Goal: Communication & Community: Answer question/provide support

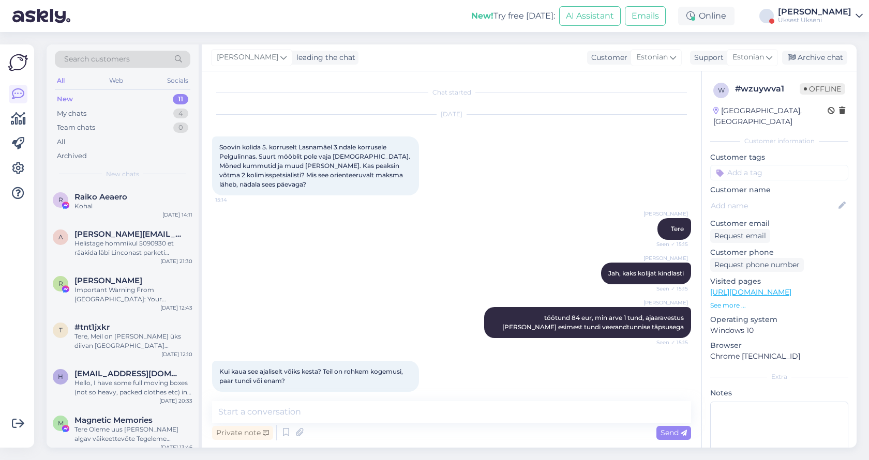
scroll to position [199, 0]
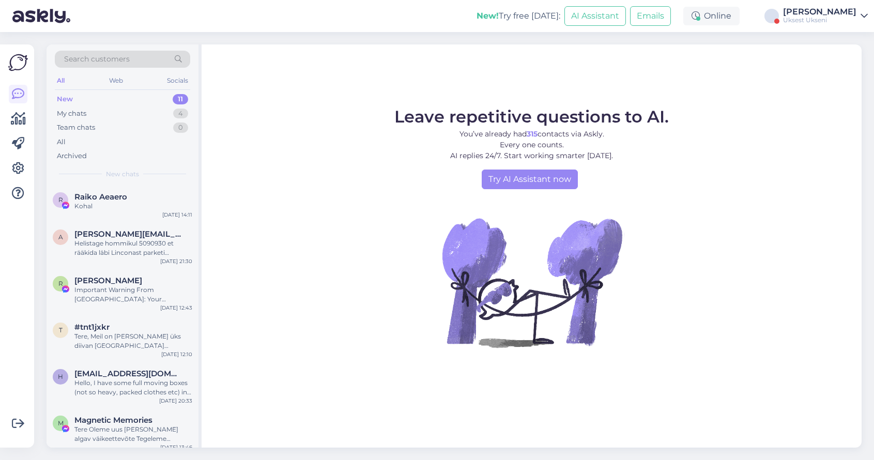
click at [856, 10] on div "[PERSON_NAME]" at bounding box center [819, 12] width 73 height 8
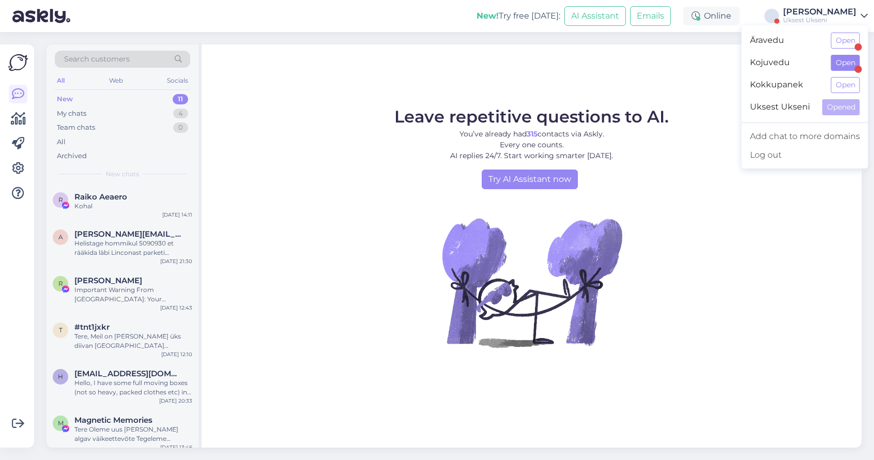
click at [838, 66] on button "Open" at bounding box center [846, 63] width 29 height 16
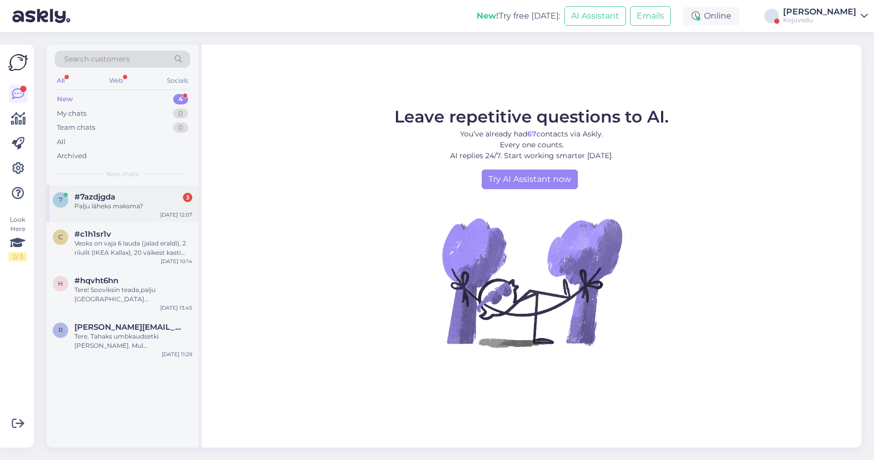
click at [130, 206] on div "Palju läheks maksma?" at bounding box center [133, 206] width 118 height 9
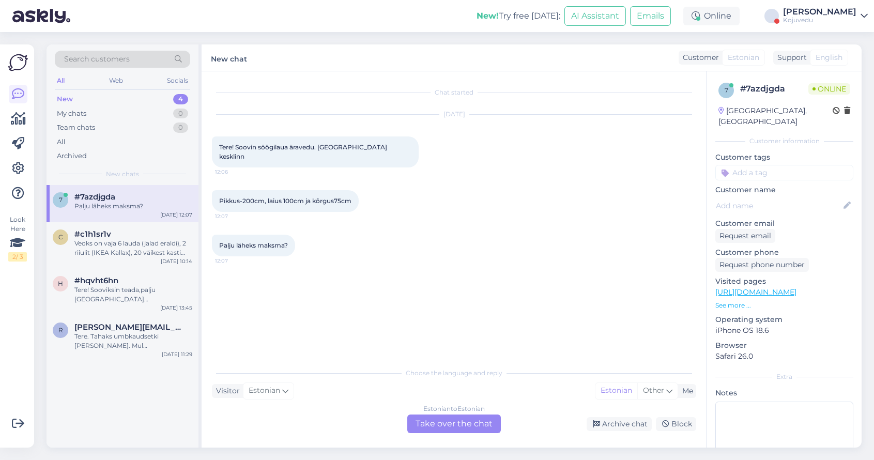
click at [458, 429] on div "Estonian to Estonian Take over the chat" at bounding box center [455, 424] width 94 height 19
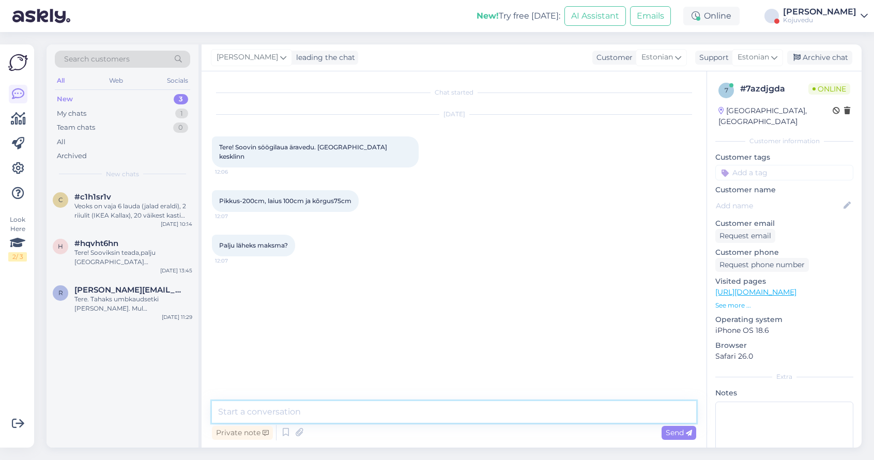
click at [299, 411] on textarea at bounding box center [454, 412] width 485 height 22
type textarea "Tere"
type textarea "üks hetk"
type textarea "t"
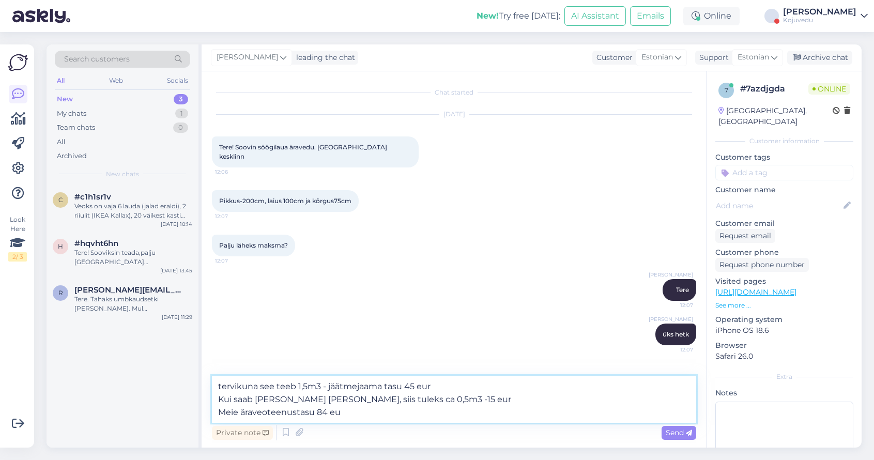
type textarea "tervikuna see teeb 1,5m3 - jäätmejaama tasu 45 eur Kui saab [PERSON_NAME] [PERS…"
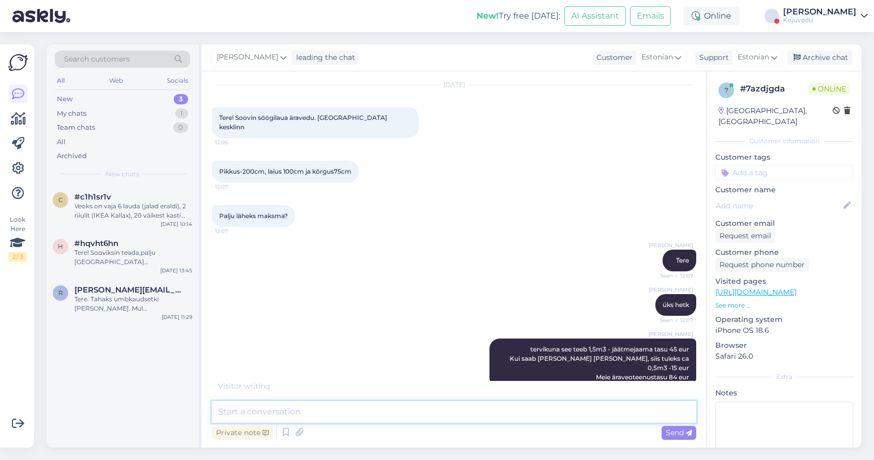
scroll to position [63, 0]
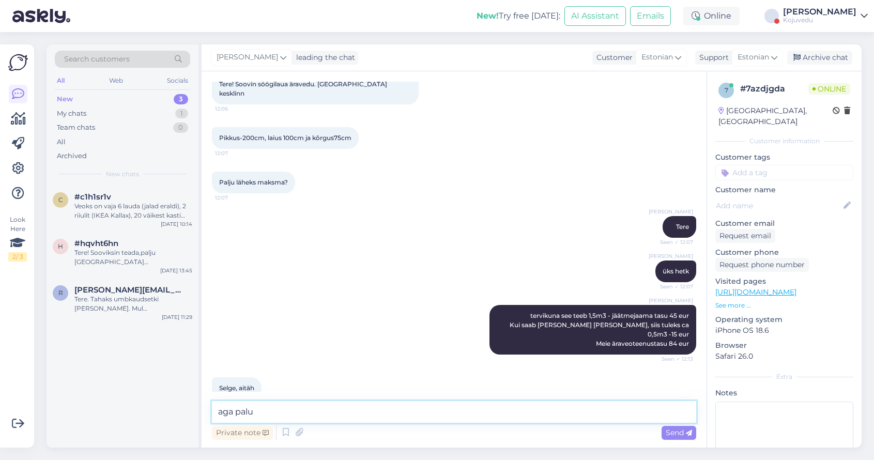
type textarea "aga palun"
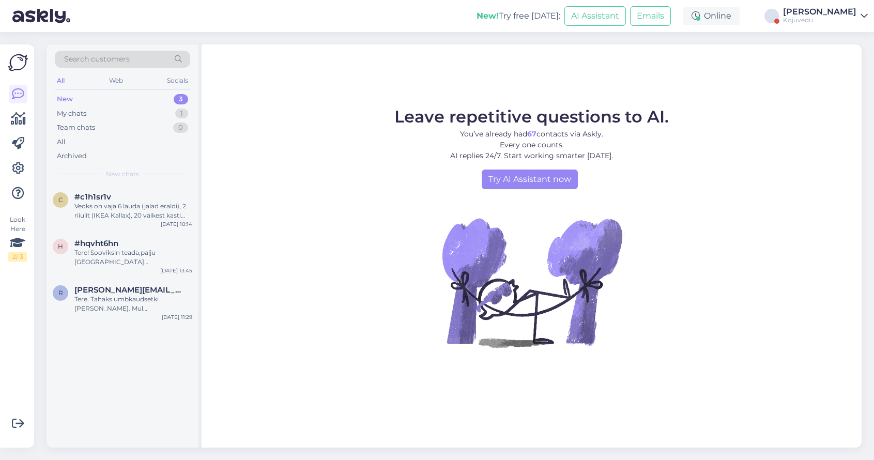
click at [811, 17] on div "Kojuvedu" at bounding box center [819, 20] width 73 height 8
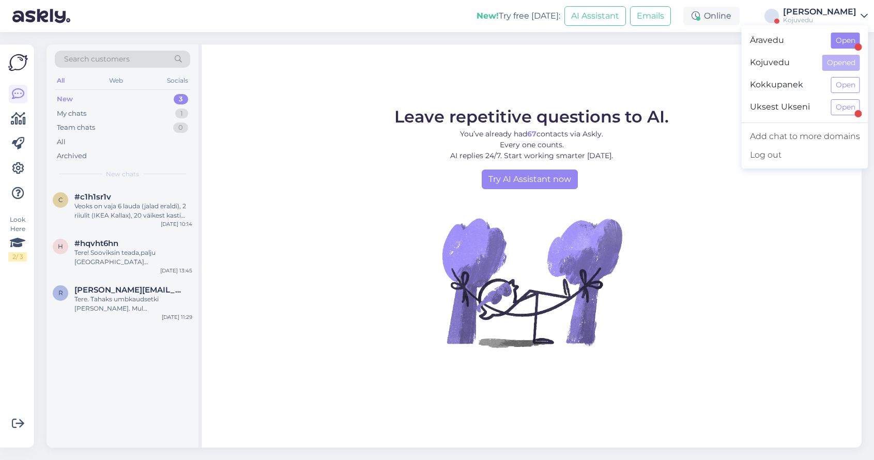
click at [848, 39] on button "Open" at bounding box center [846, 41] width 29 height 16
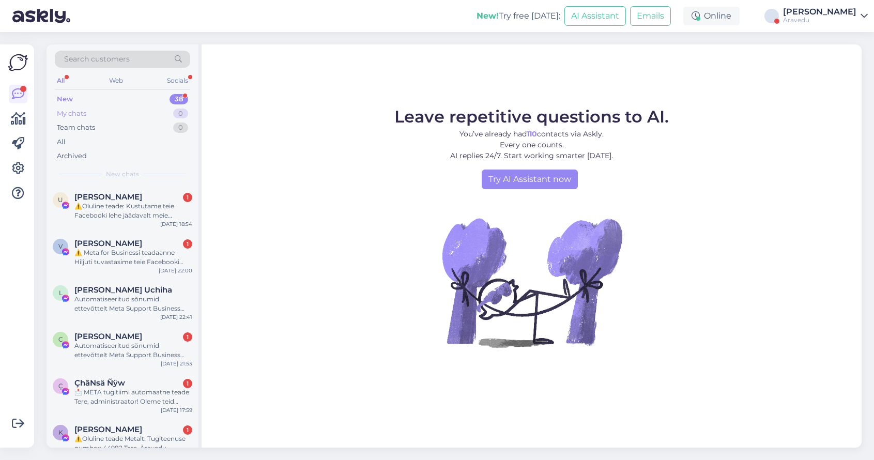
click at [78, 114] on div "My chats" at bounding box center [71, 114] width 29 height 10
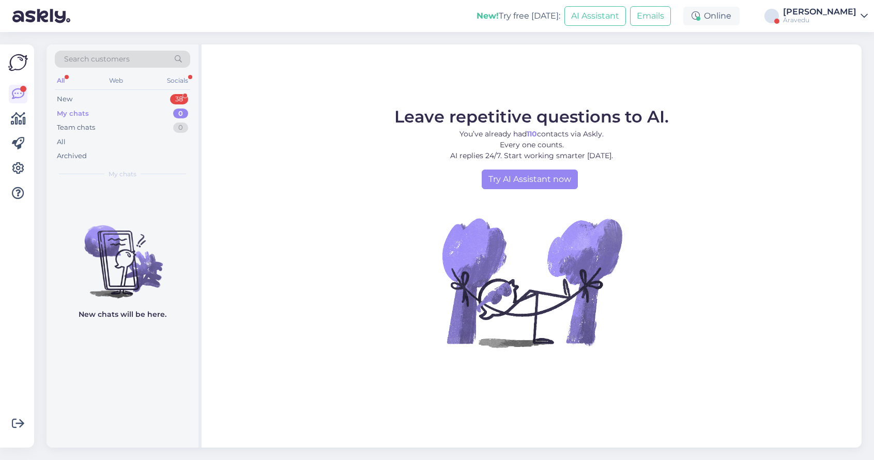
click at [823, 23] on div "Äravedu" at bounding box center [819, 20] width 73 height 8
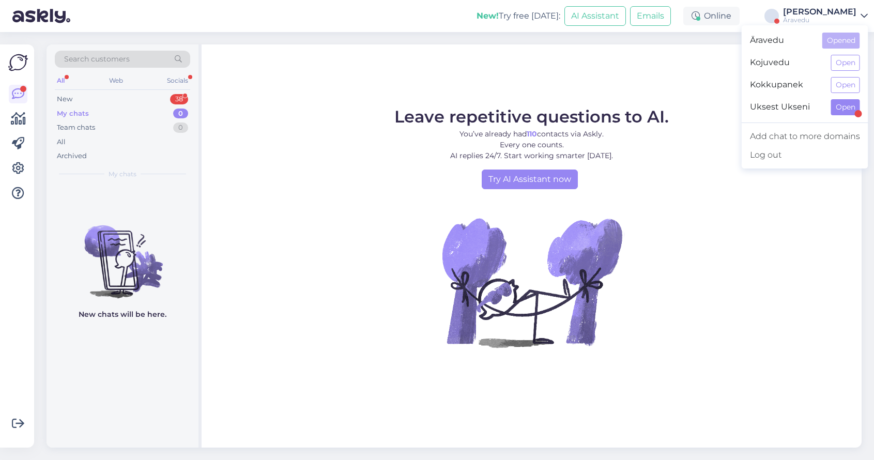
click at [838, 110] on button "Open" at bounding box center [846, 107] width 29 height 16
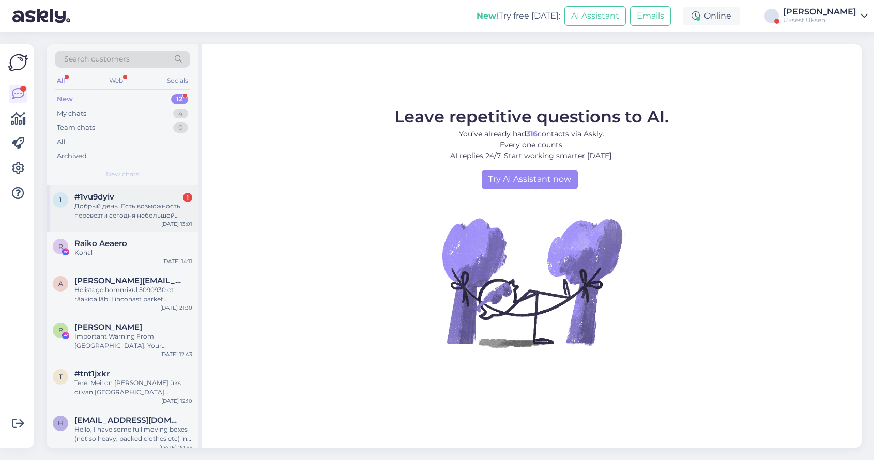
click at [138, 215] on div "Добрый день. Есть возможность перевезти сегодня небольшой диван из Пеэтри в Мус…" at bounding box center [133, 211] width 118 height 19
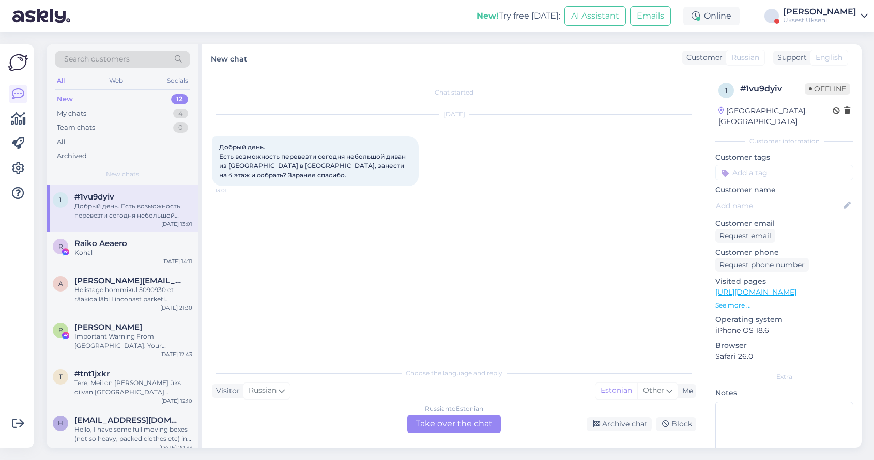
click at [466, 429] on div "Russian to Estonian Take over the chat" at bounding box center [455, 424] width 94 height 19
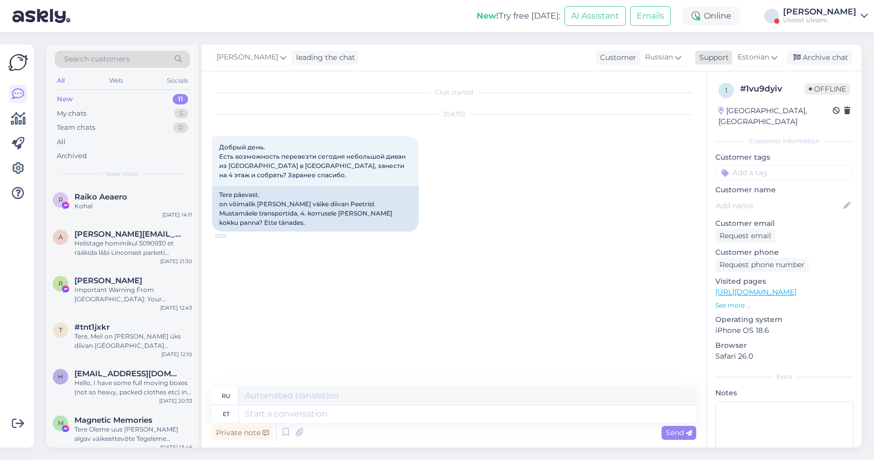
click at [778, 60] on icon at bounding box center [775, 57] width 6 height 11
type input "rus"
click at [717, 116] on link "Russian" at bounding box center [740, 120] width 114 height 17
click at [345, 414] on textarea at bounding box center [454, 412] width 485 height 22
type textarea "Добрый день"
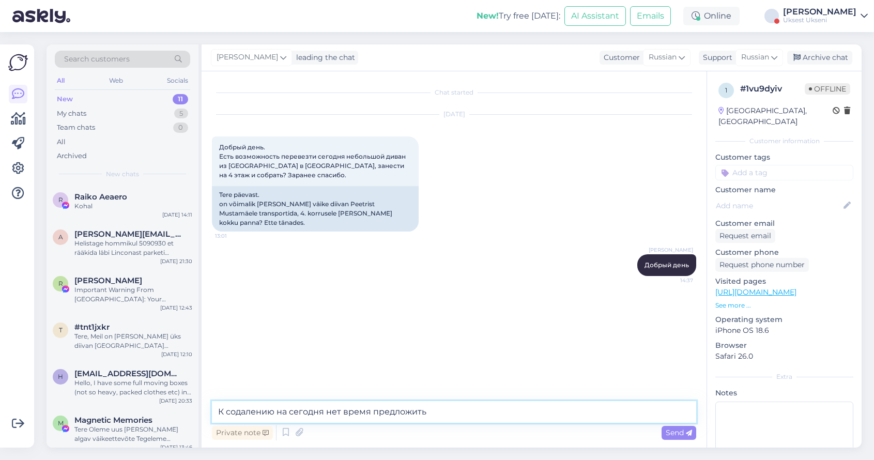
type textarea "К сожалению на сегодня нет время предложить"
click at [466, 406] on textarea "К сожалению на сегодня нет время предложить" at bounding box center [454, 412] width 485 height 22
